Goal: Task Accomplishment & Management: Manage account settings

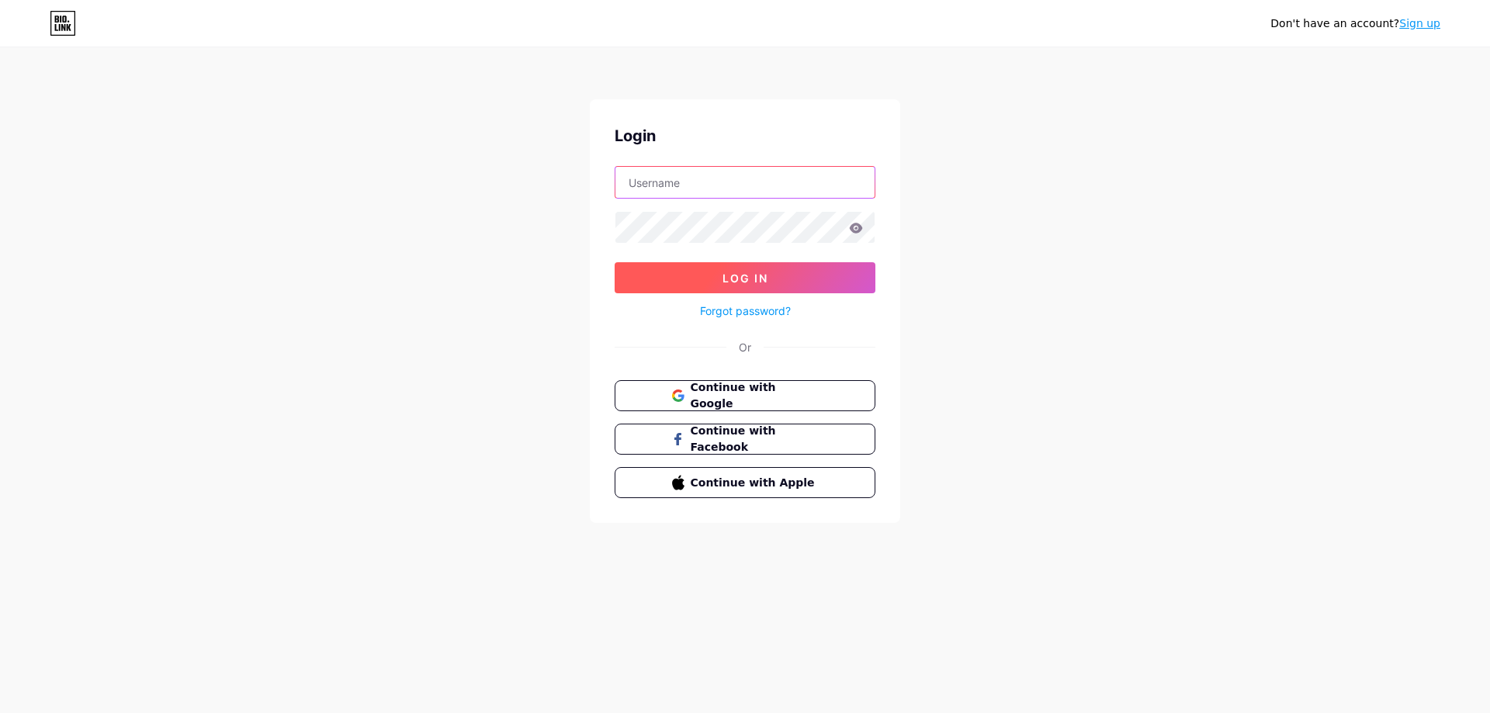
type input "[EMAIL_ADDRESS][DOMAIN_NAME]"
click at [684, 275] on button "Log In" at bounding box center [744, 277] width 261 height 31
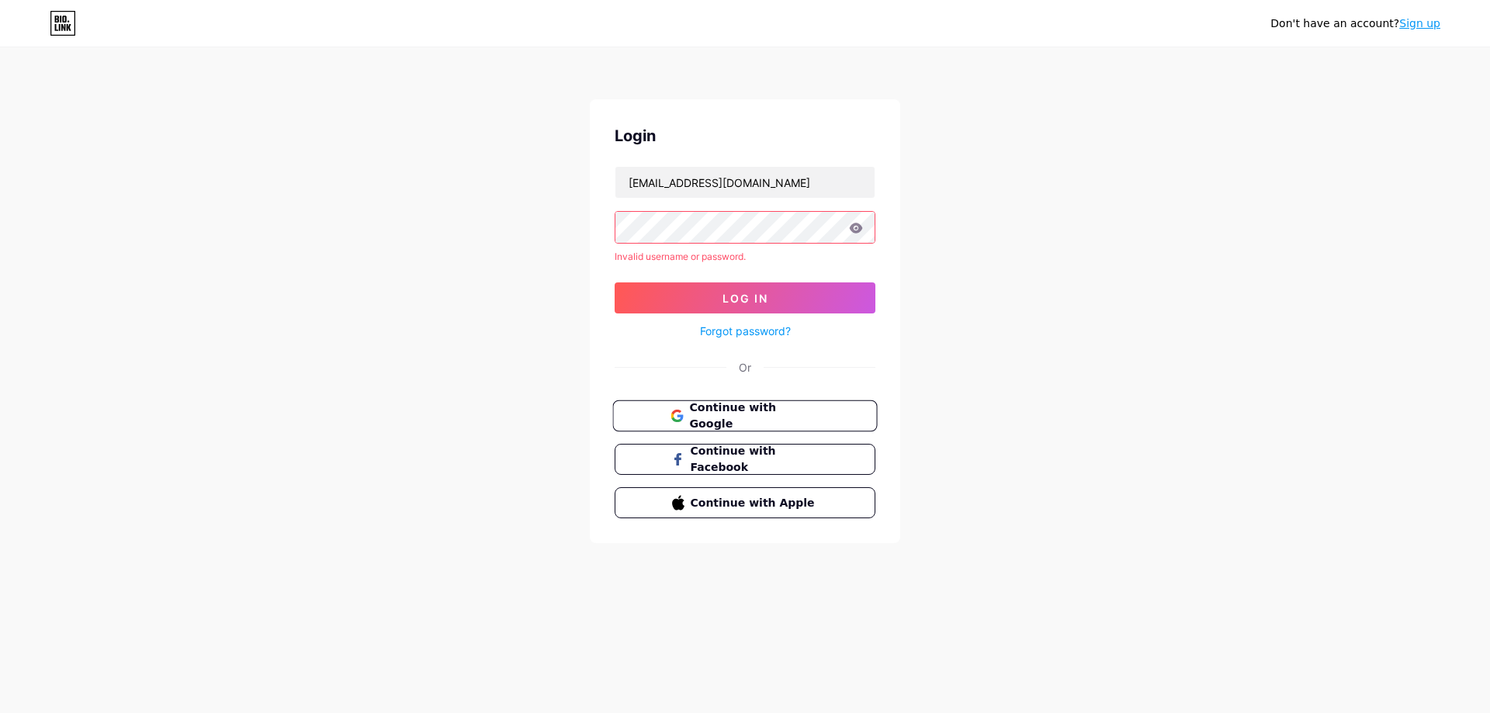
click at [710, 419] on span "Continue with Google" at bounding box center [754, 416] width 130 height 33
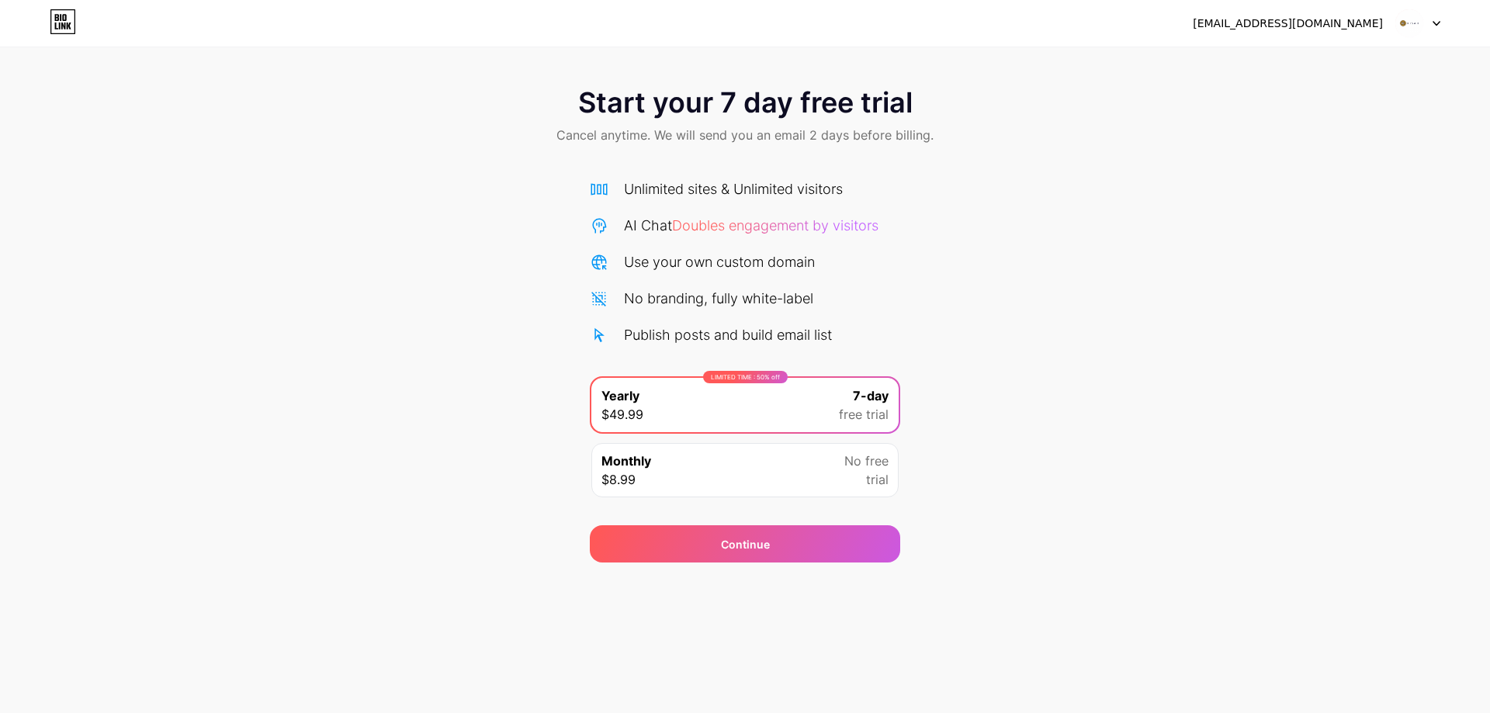
click at [1414, 26] on img at bounding box center [1408, 23] width 29 height 29
click at [1333, 12] on div "[EMAIL_ADDRESS][DOMAIN_NAME]" at bounding box center [1317, 23] width 248 height 28
click at [1327, 21] on div "[EMAIL_ADDRESS][DOMAIN_NAME]" at bounding box center [1288, 24] width 190 height 16
click at [309, 131] on div "Start your 7 day free trial Cancel anytime. We will send you an email 2 days be…" at bounding box center [745, 117] width 1490 height 92
